Goal: Download file/media

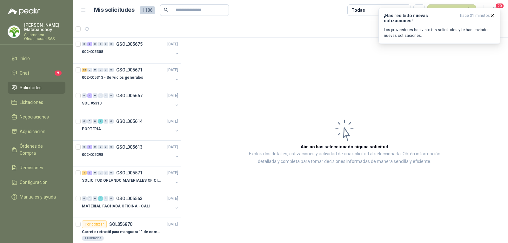
click at [32, 29] on p "[PERSON_NAME]" at bounding box center [44, 27] width 41 height 9
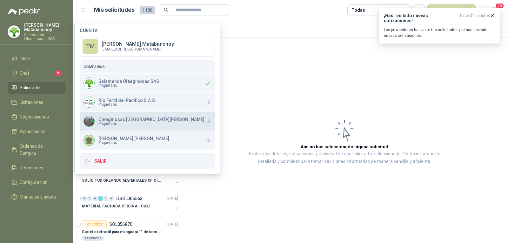
click at [103, 122] on span "Propietario" at bounding box center [151, 124] width 106 height 4
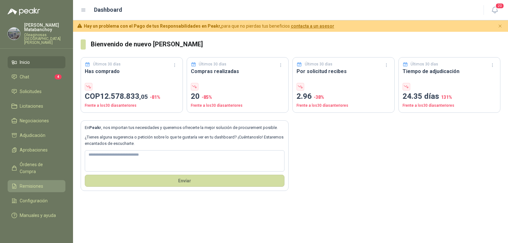
click at [32, 180] on link "Remisiones" at bounding box center [37, 186] width 58 height 12
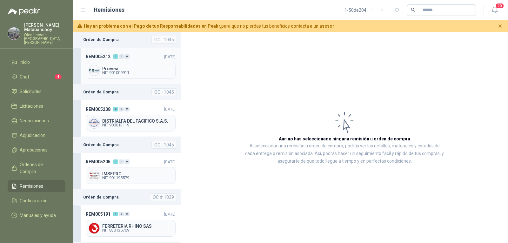
click at [126, 55] on div "0" at bounding box center [126, 56] width 5 height 4
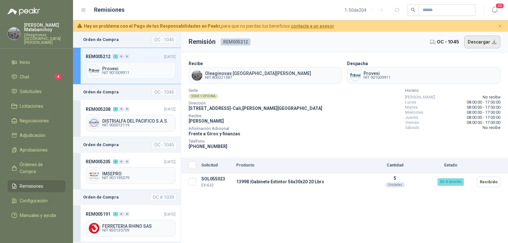
click at [470, 44] on button "Descargar" at bounding box center [482, 42] width 36 height 13
